Goal: Use online tool/utility: Utilize a website feature to perform a specific function

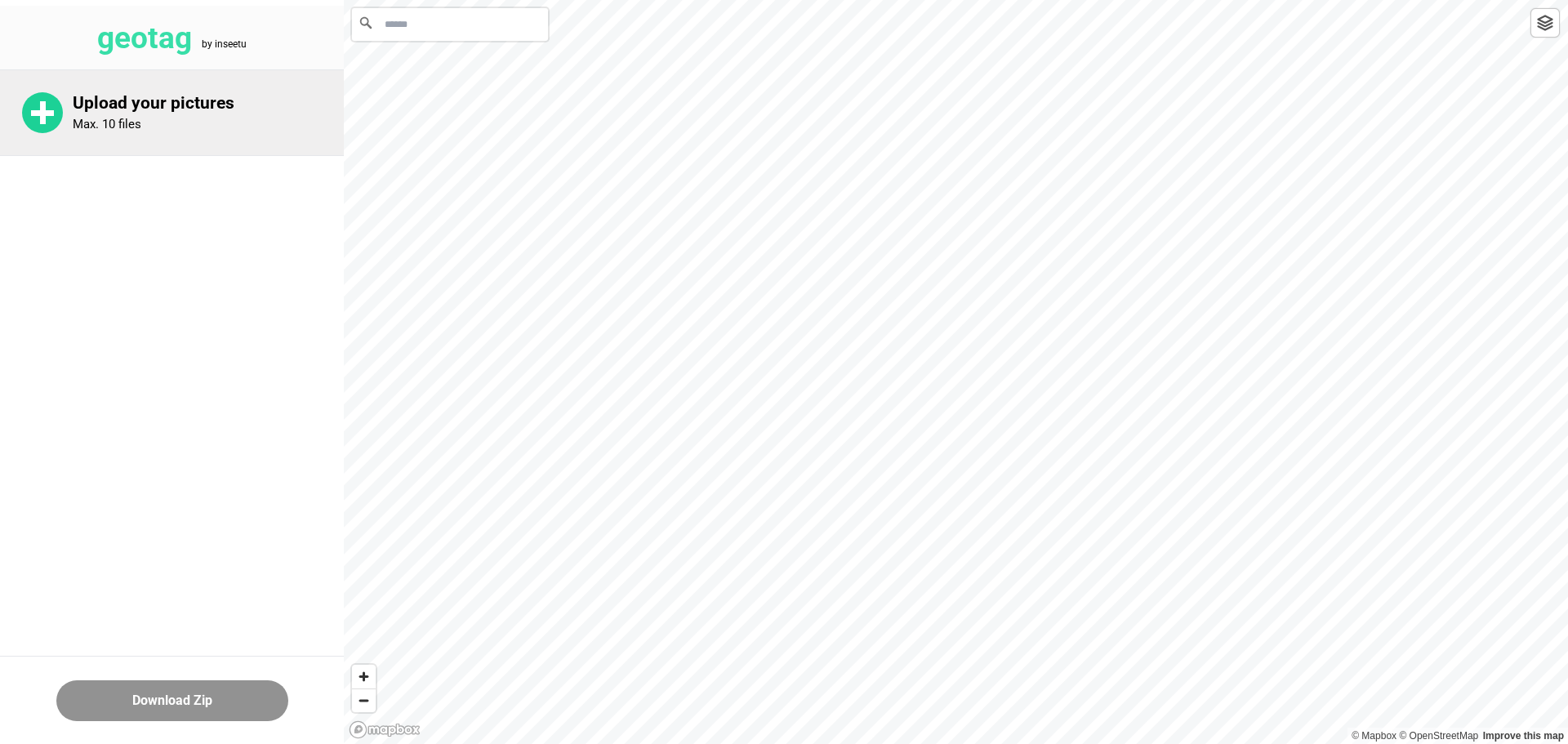
click at [53, 114] on rect at bounding box center [43, 113] width 23 height 6
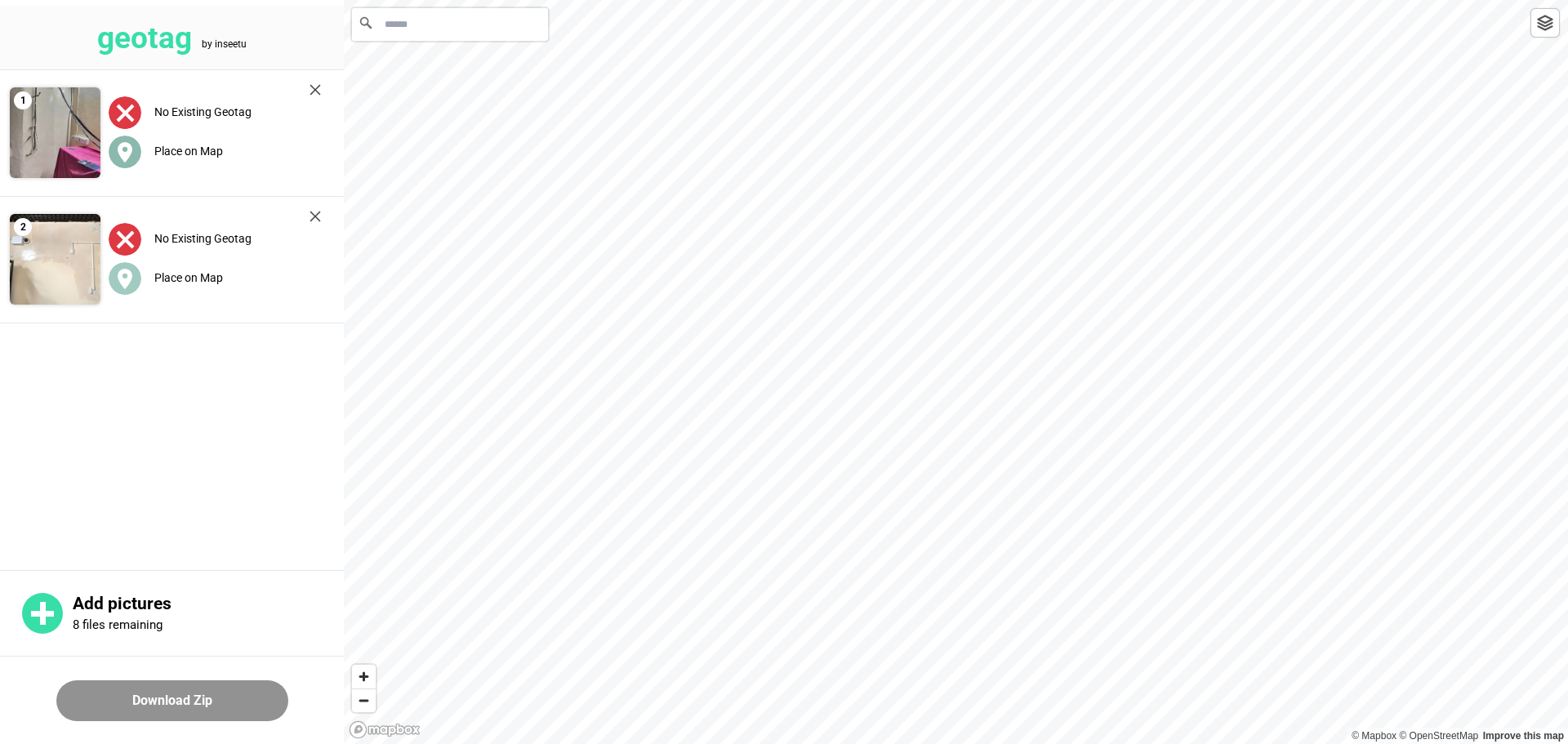
click at [119, 152] on icon at bounding box center [125, 152] width 15 height 21
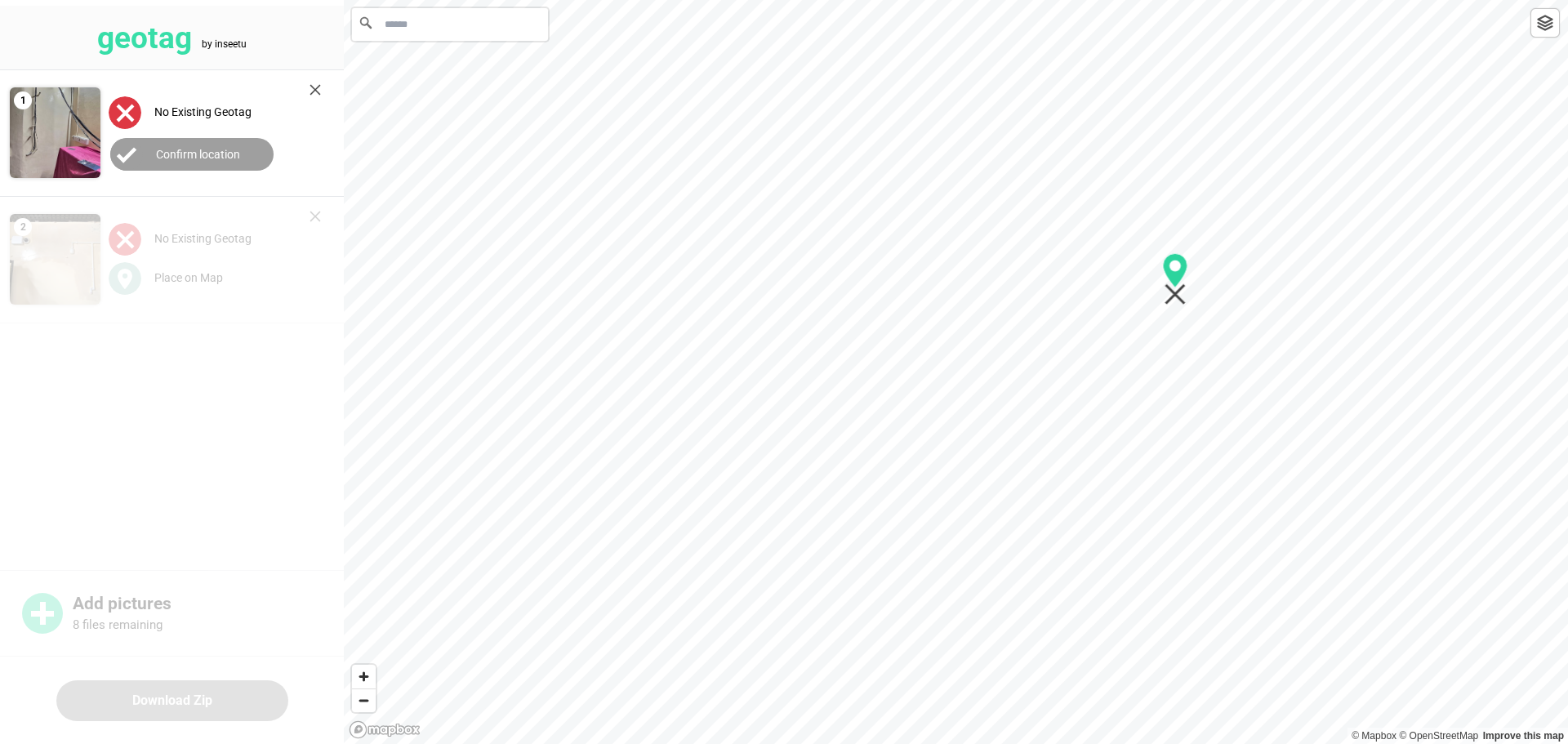
click at [1441, 0] on div at bounding box center [956, 0] width 1224 height 0
drag, startPoint x: 412, startPoint y: 342, endPoint x: 967, endPoint y: 782, distance: 708.3
click at [967, 0] on html "geotag by inseetu 1 No Existing Geotag Confirm location 2 No Existing Geotag Pl…" at bounding box center [784, 0] width 1568 height 0
drag, startPoint x: 909, startPoint y: 559, endPoint x: 1281, endPoint y: 363, distance: 420.5
click at [1281, 363] on icon "Map marker" at bounding box center [1277, 338] width 26 height 52
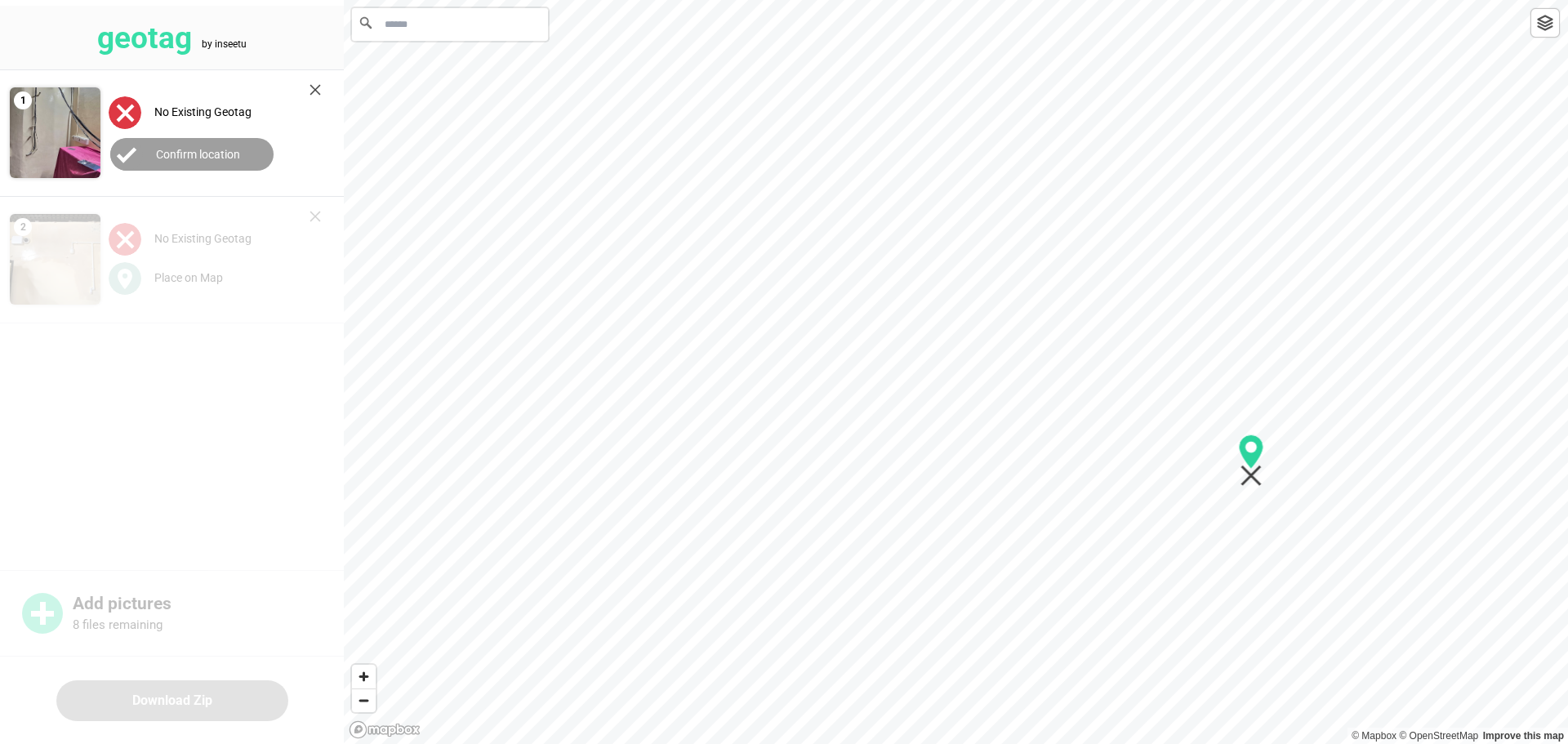
click at [1250, 0] on div at bounding box center [956, 0] width 1224 height 0
drag, startPoint x: 872, startPoint y: 430, endPoint x: 1318, endPoint y: 447, distance: 446.3
click at [1317, 447] on icon "Map marker" at bounding box center [1316, 423] width 26 height 52
drag, startPoint x: 1226, startPoint y: 156, endPoint x: 1149, endPoint y: 370, distance: 227.4
click at [1149, 373] on icon "Map marker" at bounding box center [1144, 368] width 21 height 21
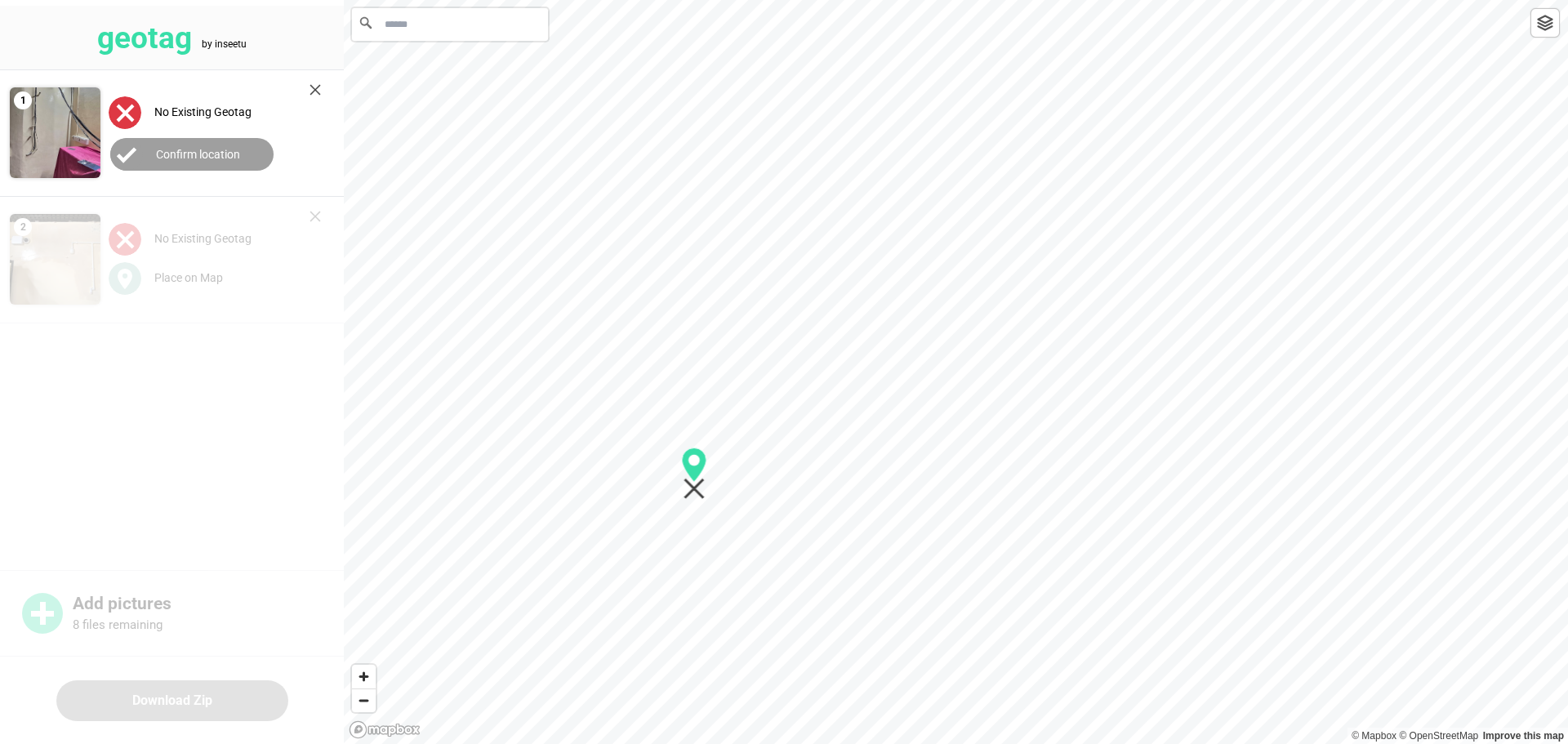
click at [1543, 30] on img at bounding box center [1545, 23] width 16 height 16
click at [652, 0] on div at bounding box center [956, 0] width 1224 height 0
drag, startPoint x: 793, startPoint y: 569, endPoint x: 699, endPoint y: 195, distance: 385.6
click at [698, 195] on icon "Map marker" at bounding box center [696, 176] width 26 height 52
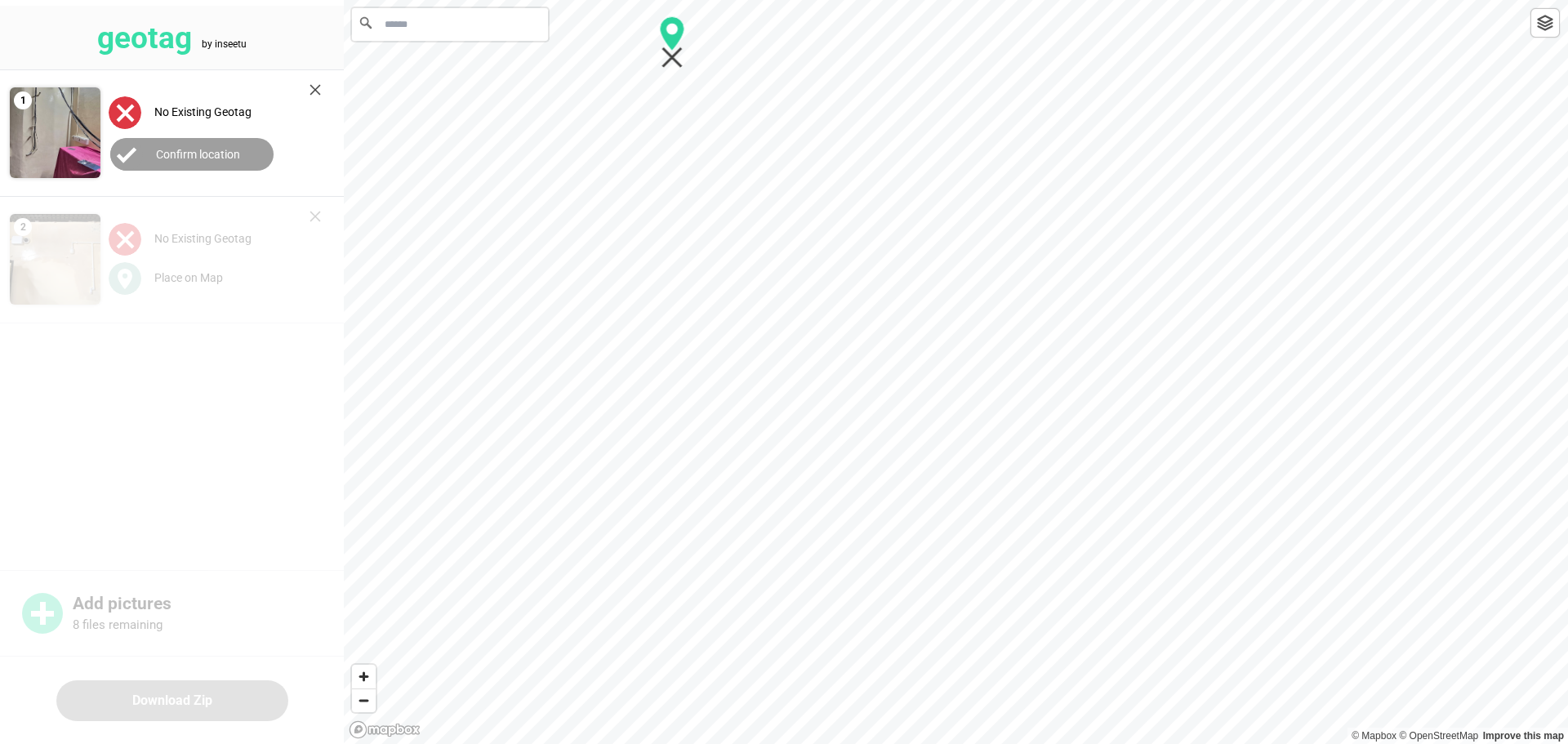
click at [680, 0] on div at bounding box center [956, 0] width 1224 height 0
click at [712, 0] on div at bounding box center [956, 0] width 1224 height 0
drag, startPoint x: 1003, startPoint y: 480, endPoint x: 655, endPoint y: 305, distance: 389.5
click at [655, 305] on icon "Map marker" at bounding box center [655, 283] width 26 height 52
click at [142, 150] on circle at bounding box center [127, 155] width 33 height 33
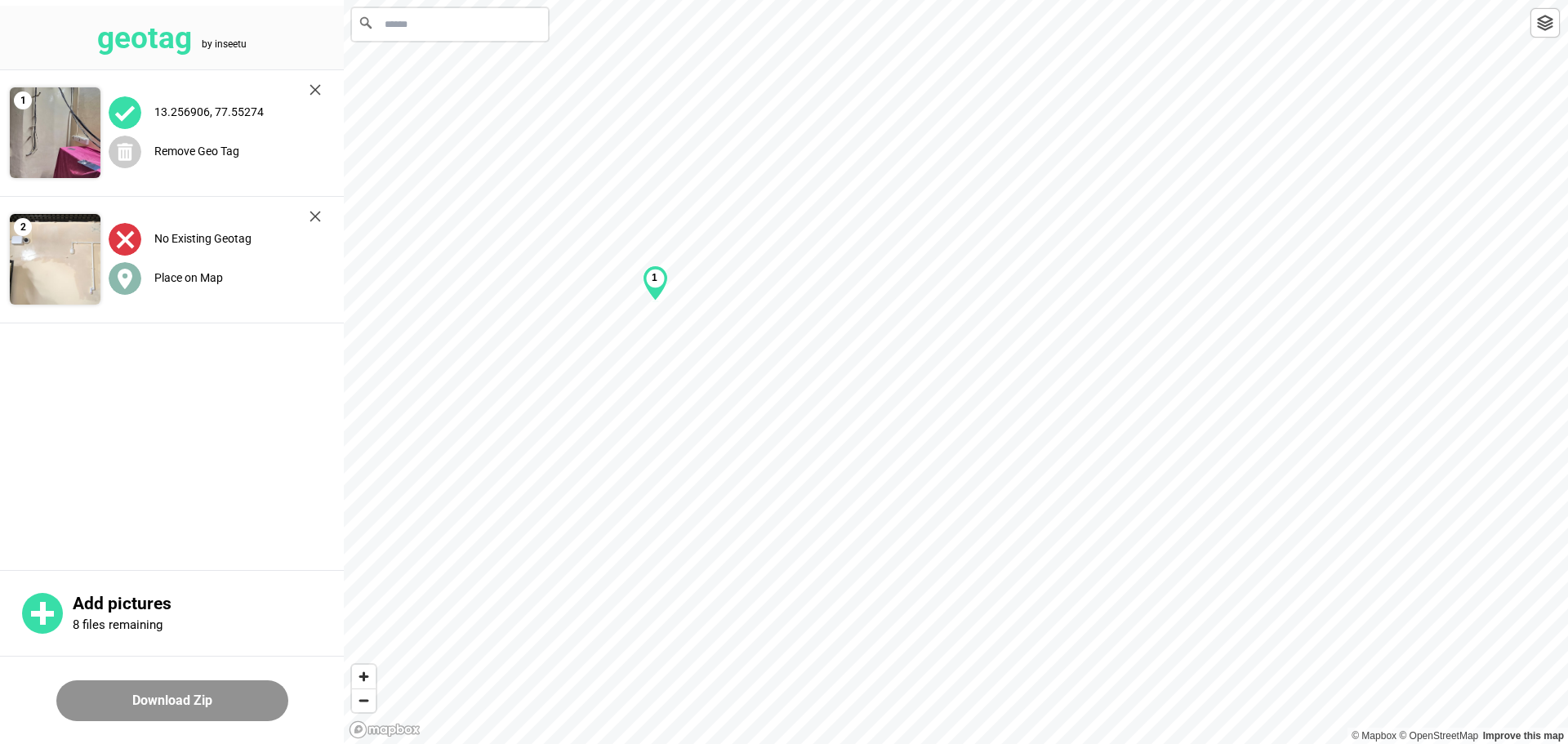
click at [133, 272] on circle at bounding box center [125, 278] width 33 height 33
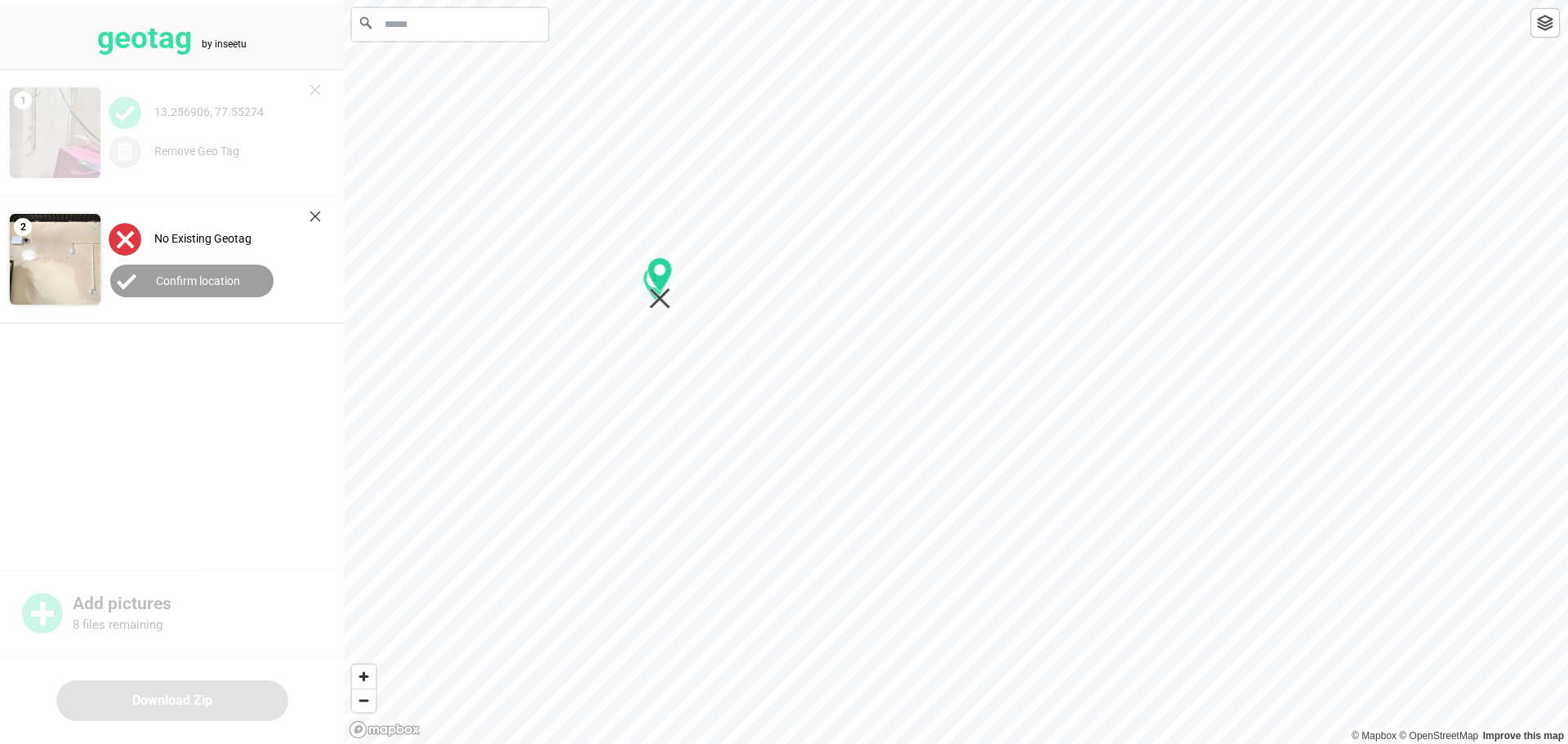
drag, startPoint x: 957, startPoint y: 394, endPoint x: 663, endPoint y: 305, distance: 307.2
click at [661, 305] on icon "Map marker" at bounding box center [660, 283] width 26 height 52
click at [198, 278] on label "Confirm location" at bounding box center [198, 281] width 84 height 13
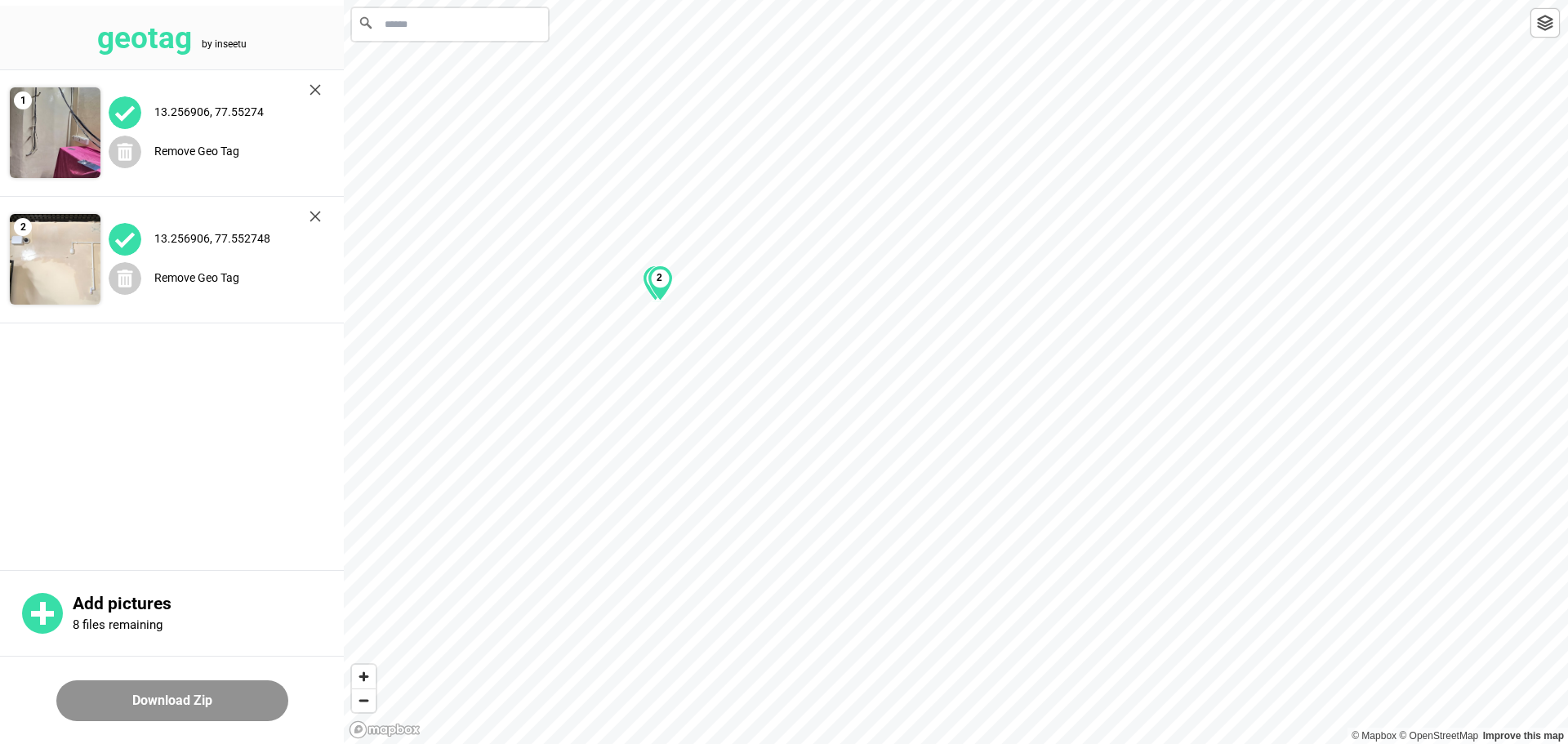
click at [163, 702] on button "Download Zip" at bounding box center [172, 700] width 232 height 41
